Goal: Complete application form

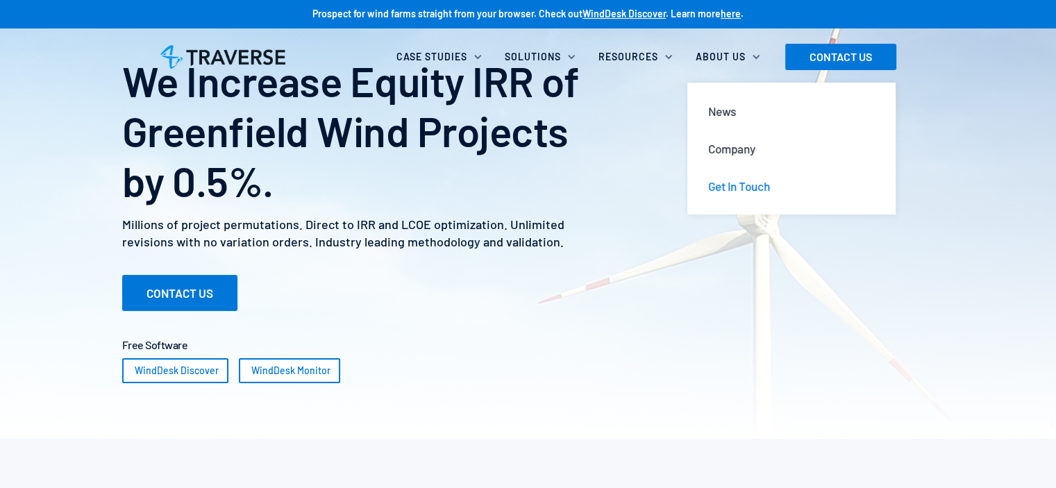
click at [736, 190] on div "Get In Touch" at bounding box center [739, 185] width 62 height 15
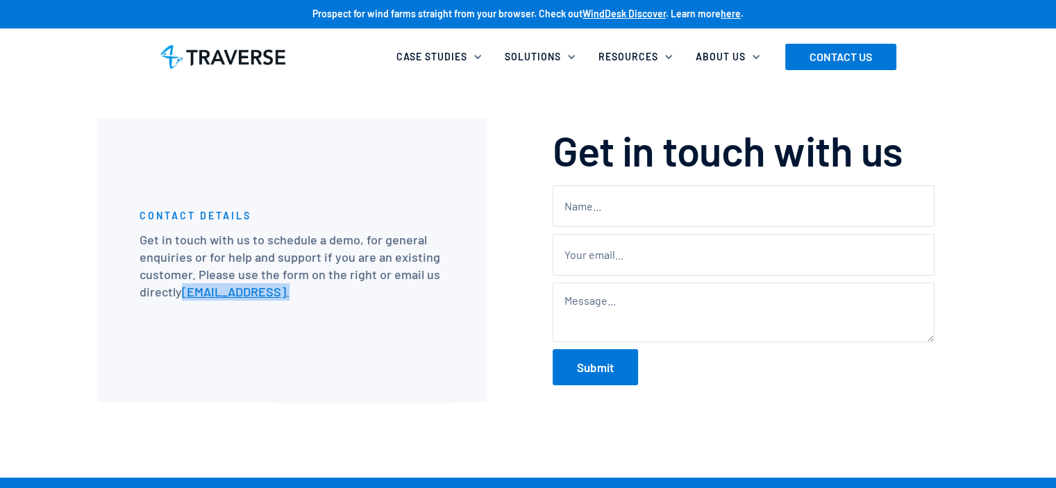
drag, startPoint x: 294, startPoint y: 292, endPoint x: 183, endPoint y: 288, distance: 111.2
click at [183, 288] on p "Get in touch with us to schedule a demo, for general enquiries or for help and …" at bounding box center [292, 266] width 305 height 70
copy p "[EMAIL_ADDRESS]"
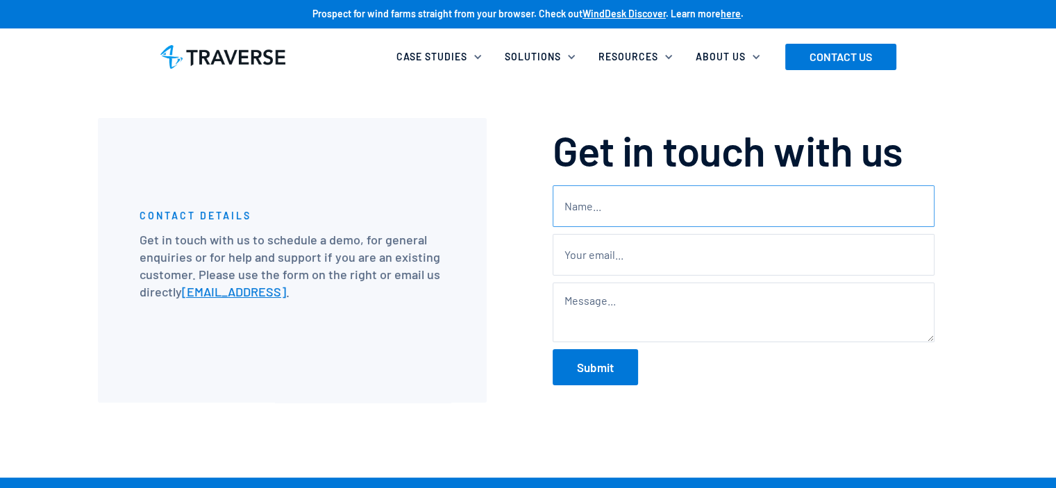
click at [596, 216] on input "Contact" at bounding box center [744, 206] width 382 height 42
type input "[PERSON_NAME]"
drag, startPoint x: 608, startPoint y: 256, endPoint x: 632, endPoint y: 266, distance: 26.2
click at [612, 255] on input "Contact" at bounding box center [744, 255] width 382 height 42
type input "[EMAIL_ADDRESS][DOMAIN_NAME]"
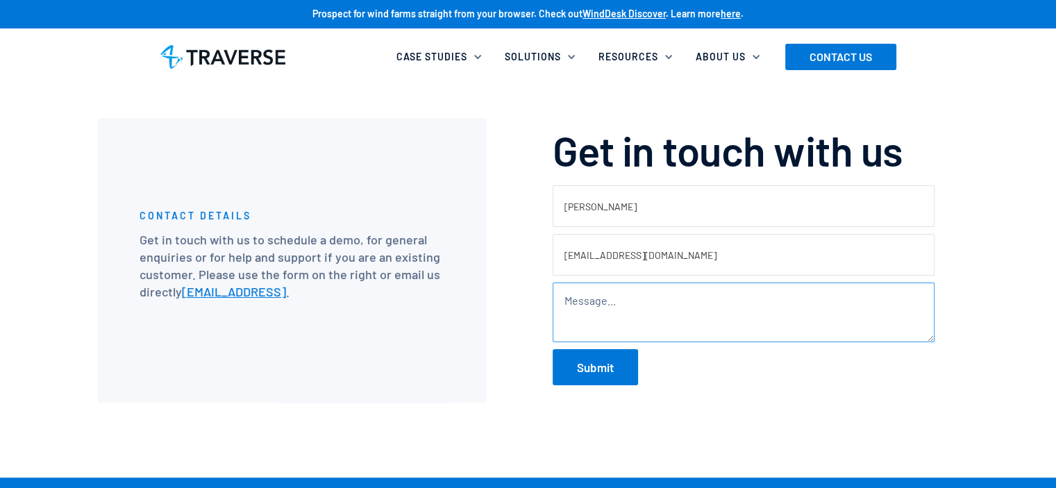
drag, startPoint x: 618, startPoint y: 310, endPoint x: 630, endPoint y: 317, distance: 14.0
click at [620, 311] on textarea "Contact" at bounding box center [744, 313] width 382 height 60
paste textarea "I would like to request a call back from (HR Team), my contact number is [PHONE…"
drag, startPoint x: 723, startPoint y: 299, endPoint x: 737, endPoint y: 302, distance: 14.8
click at [737, 302] on textarea "I would like to request a call back from (HR Team), my contact number is [PHONE…" at bounding box center [744, 313] width 382 height 60
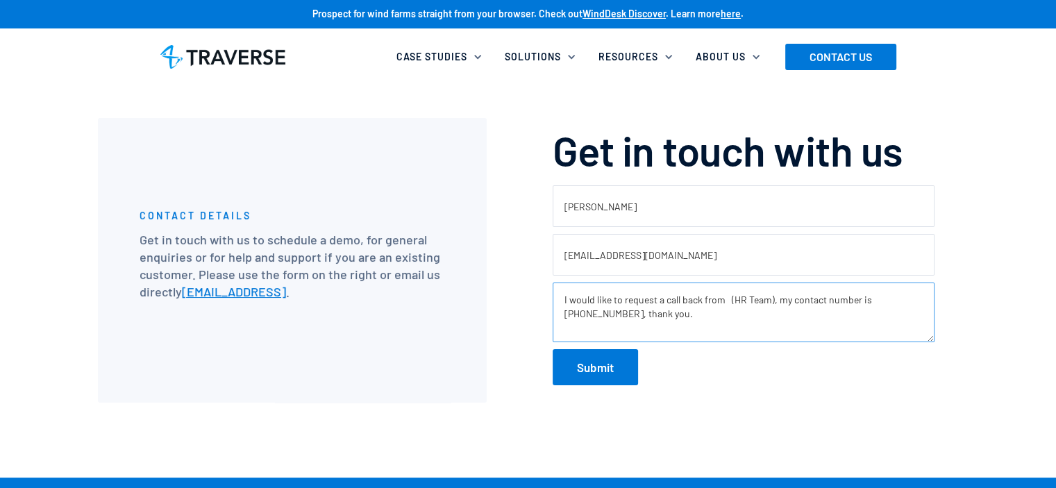
drag, startPoint x: 771, startPoint y: 296, endPoint x: 725, endPoint y: 303, distance: 46.3
click at [725, 303] on textarea "I would like to request a call back from (HR Team), my contact number is [PHONE…" at bounding box center [744, 313] width 382 height 60
paste textarea "[PERSON_NAME]"
type textarea "I would like to request a call back from [PERSON_NAME], my contact number is [P…"
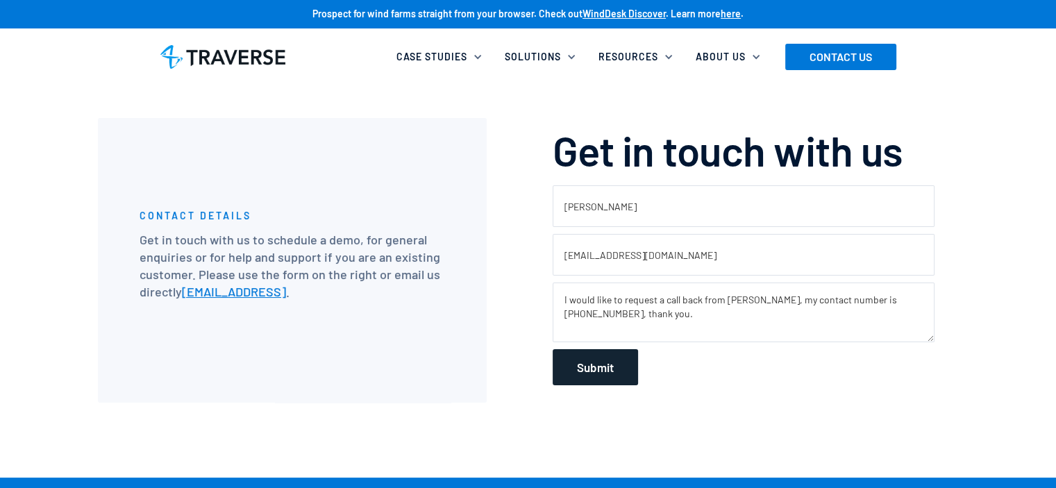
click at [598, 372] on input "Submit" at bounding box center [595, 367] width 85 height 36
type input "Please wait..."
